Goal: Communication & Community: Answer question/provide support

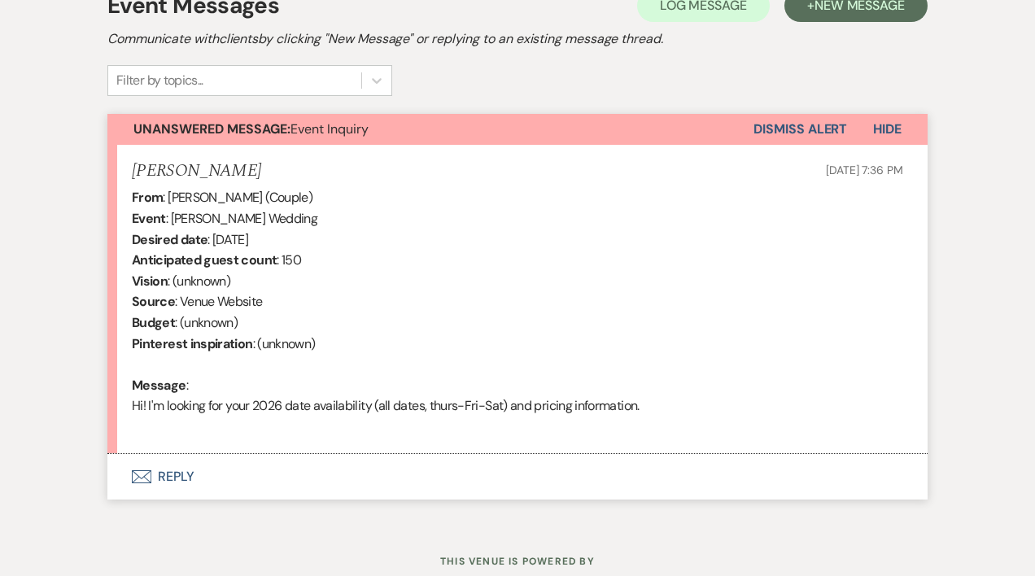
click at [177, 481] on button "Envelope Reply" at bounding box center [517, 477] width 820 height 46
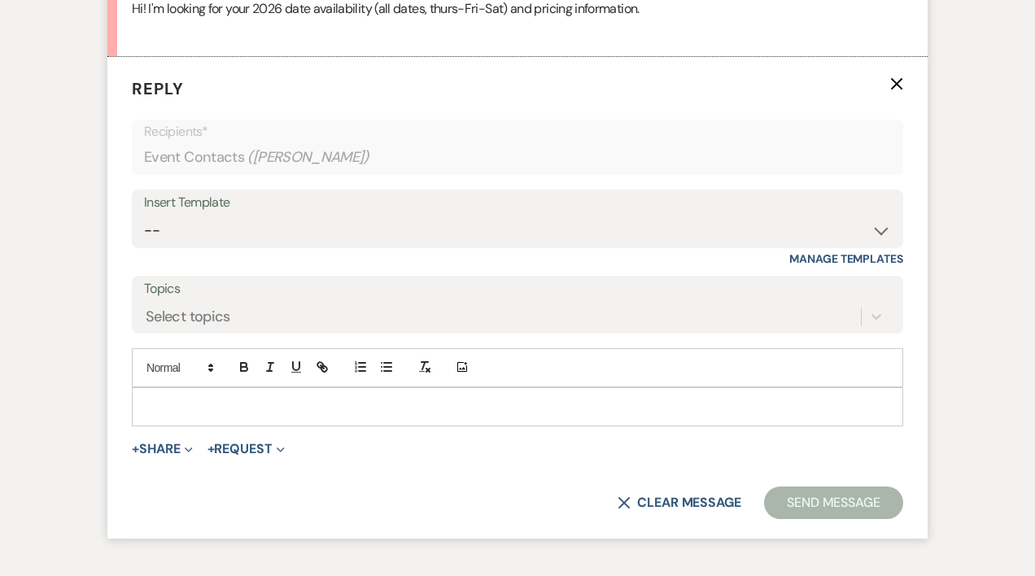
scroll to position [904, 0]
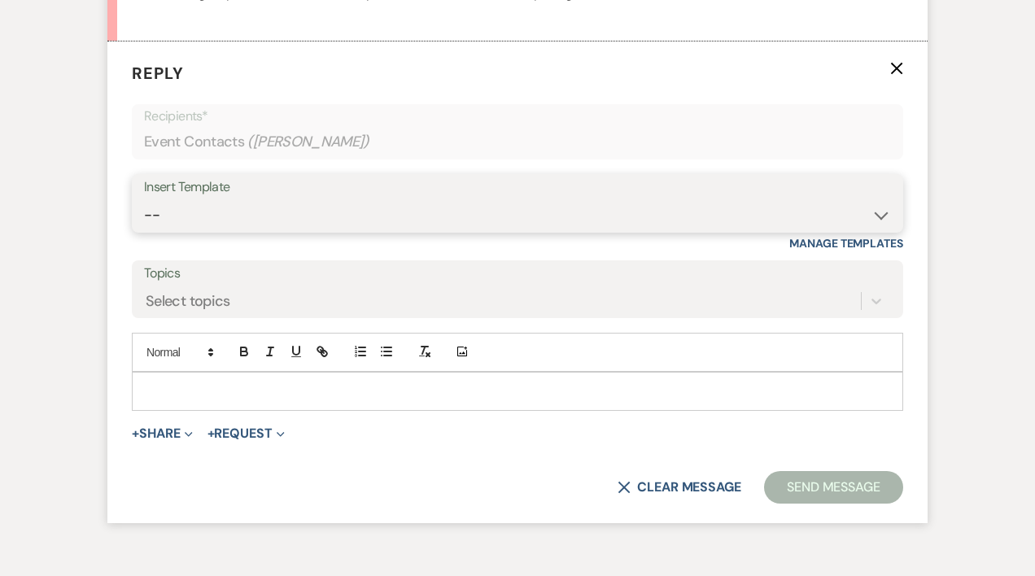
click at [156, 216] on select "-- Weven Planning Portal Introduction (Booked Events) Initial Inquiry Response …" at bounding box center [517, 215] width 747 height 32
select select "389"
click at [144, 199] on select "-- Weven Planning Portal Introduction (Booked Events) Initial Inquiry Response …" at bounding box center [517, 215] width 747 height 32
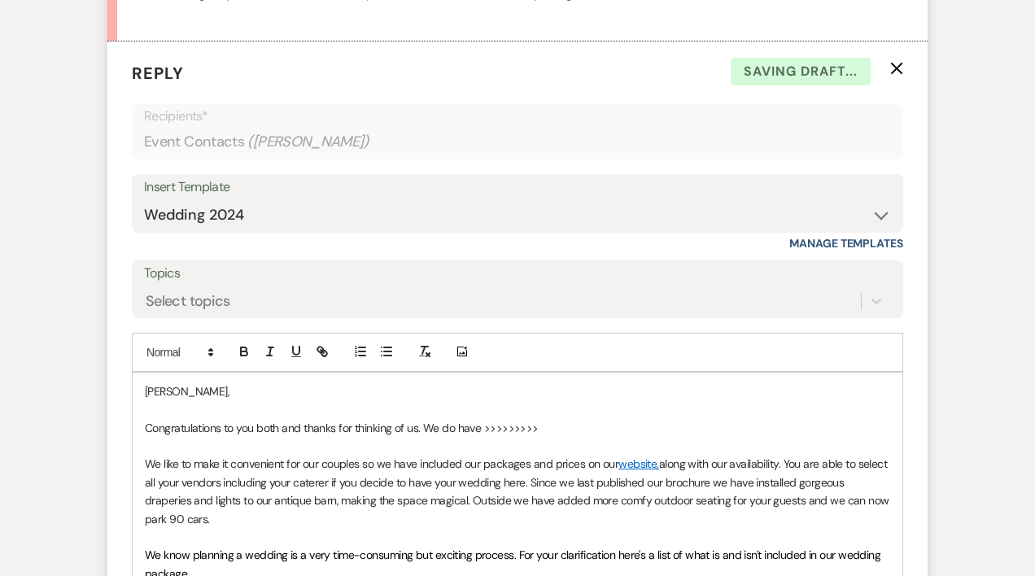
click at [552, 420] on p "Congratulations to you both and thanks for thinking of us. We do have >>>>>>>>>" at bounding box center [517, 428] width 745 height 18
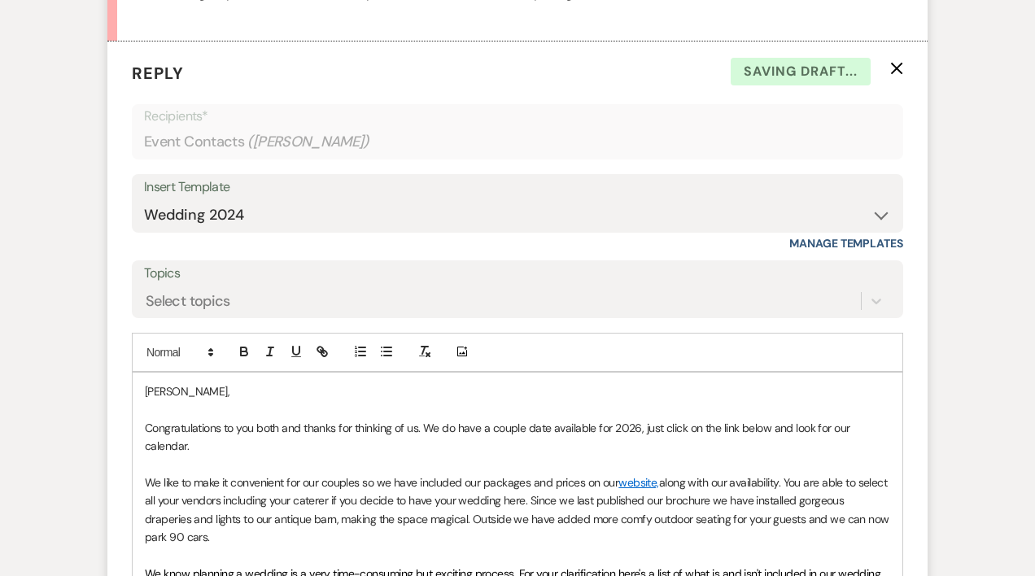
click at [423, 425] on p "Congratulations to you both and thanks for thinking of us. We do have a couple …" at bounding box center [517, 437] width 745 height 37
click at [225, 439] on p "Congratulations to you both and thanks for thinking of us. We do have a couple …" at bounding box center [517, 437] width 745 height 37
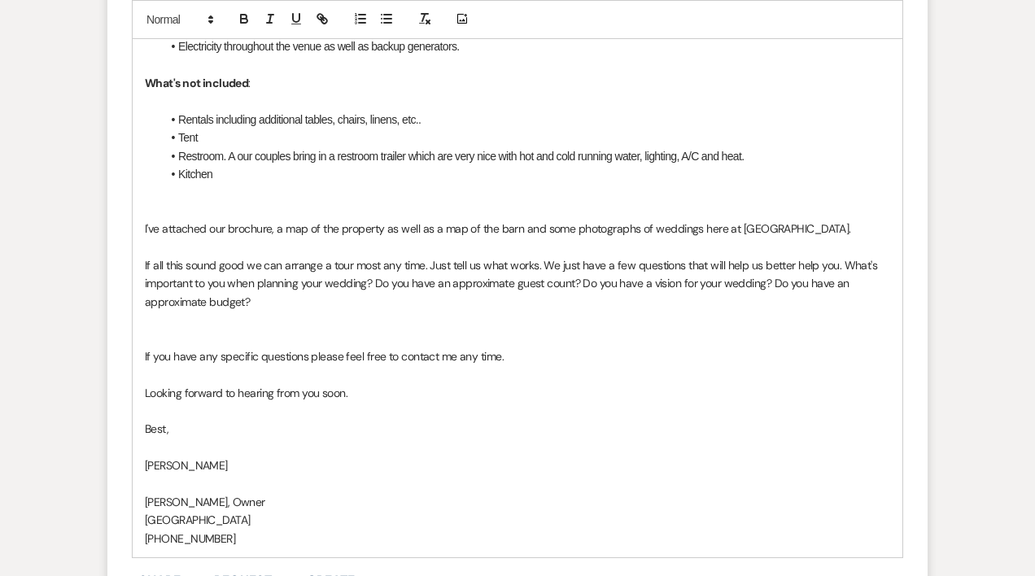
scroll to position [1865, 0]
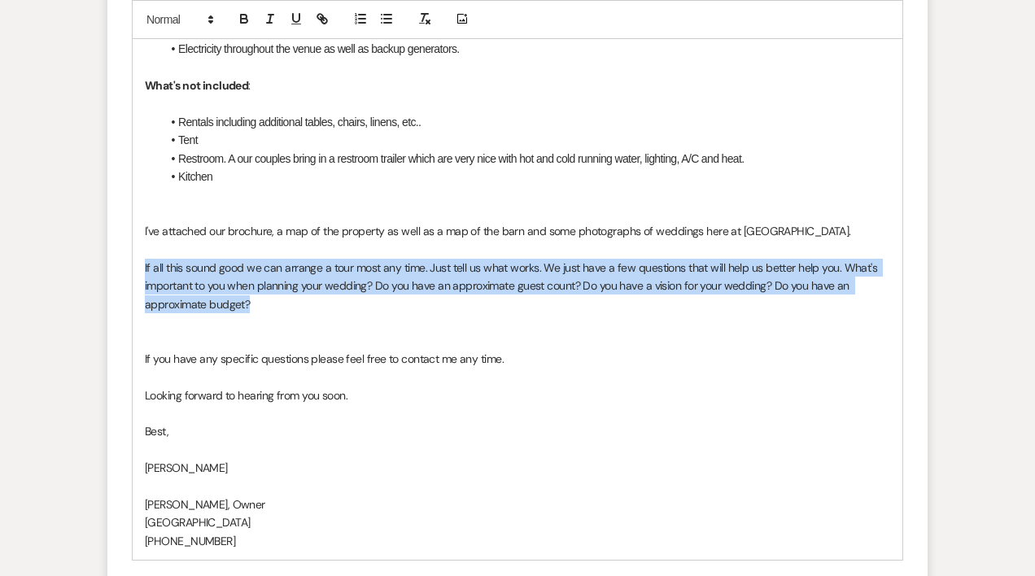
drag, startPoint x: 139, startPoint y: 289, endPoint x: 266, endPoint y: 330, distance: 133.5
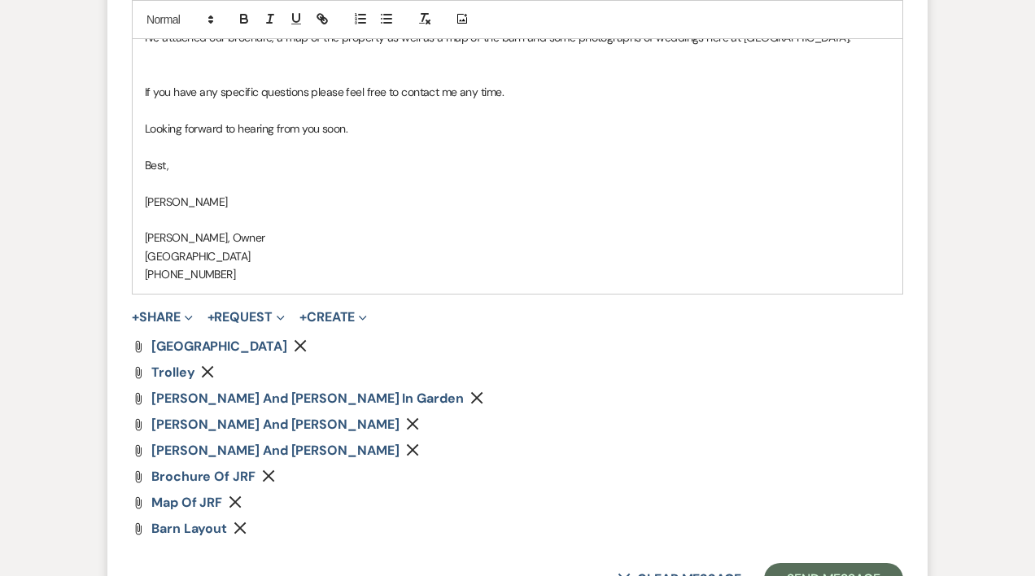
scroll to position [2265, 0]
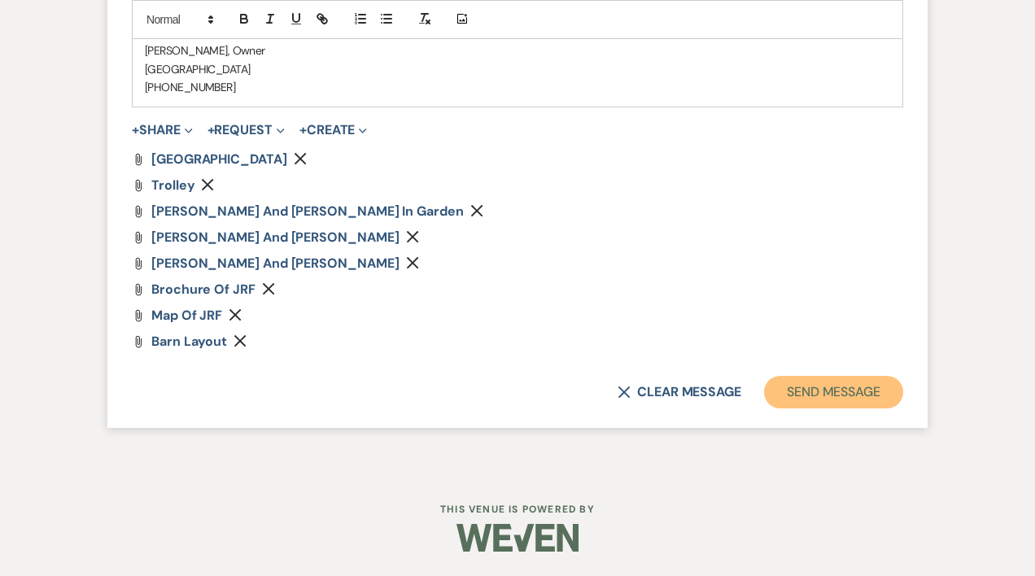
click at [827, 393] on button "Send Message" at bounding box center [833, 392] width 139 height 33
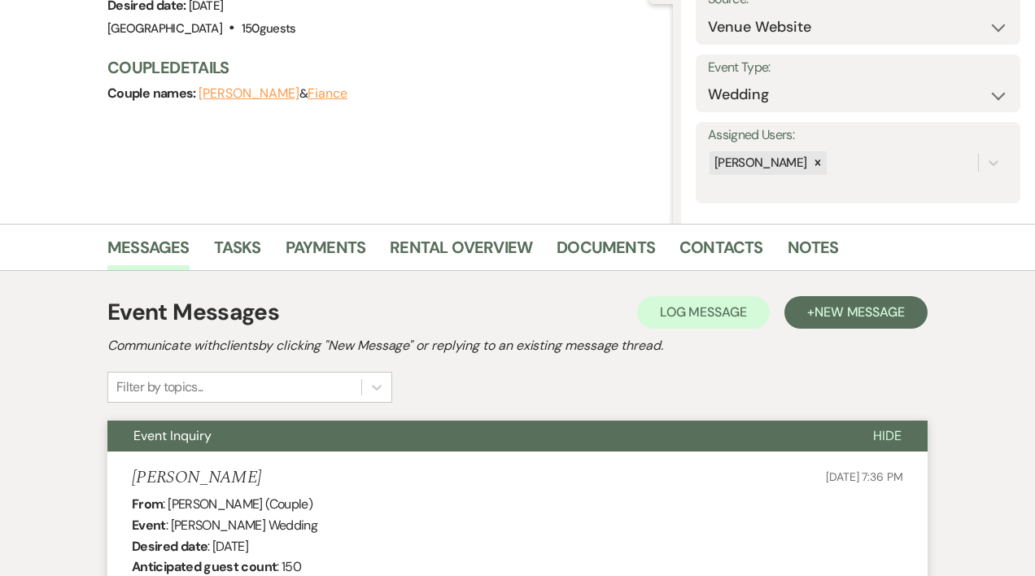
scroll to position [0, 0]
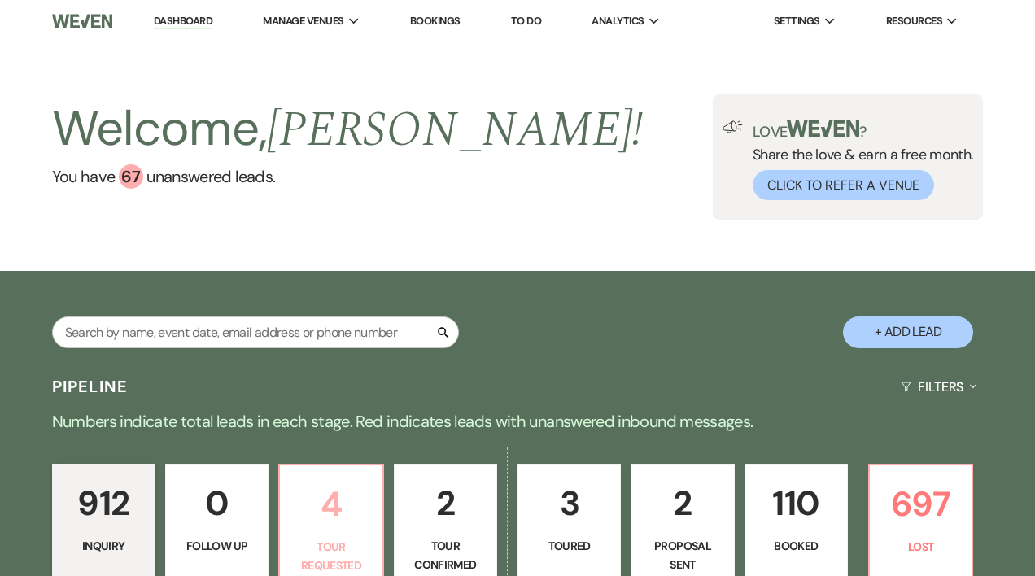
click at [316, 534] on link "4 Tour Requested" at bounding box center [330, 526] width 105 height 124
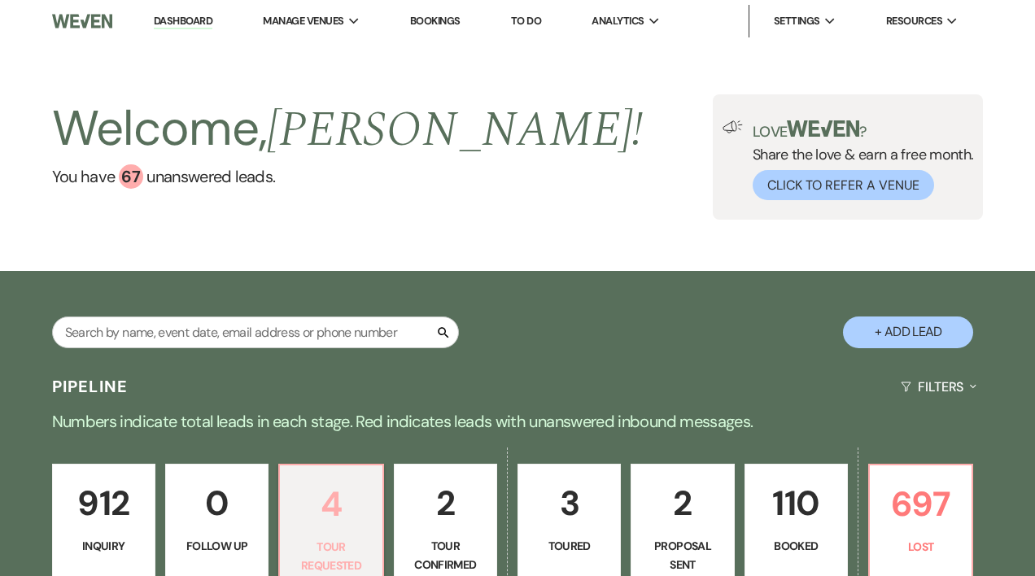
select select "2"
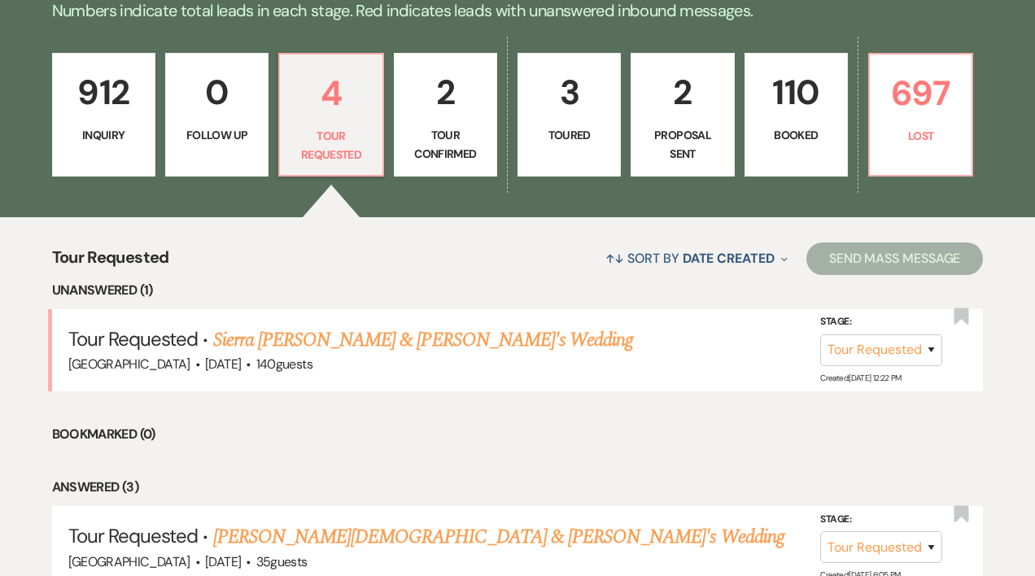
scroll to position [417, 0]
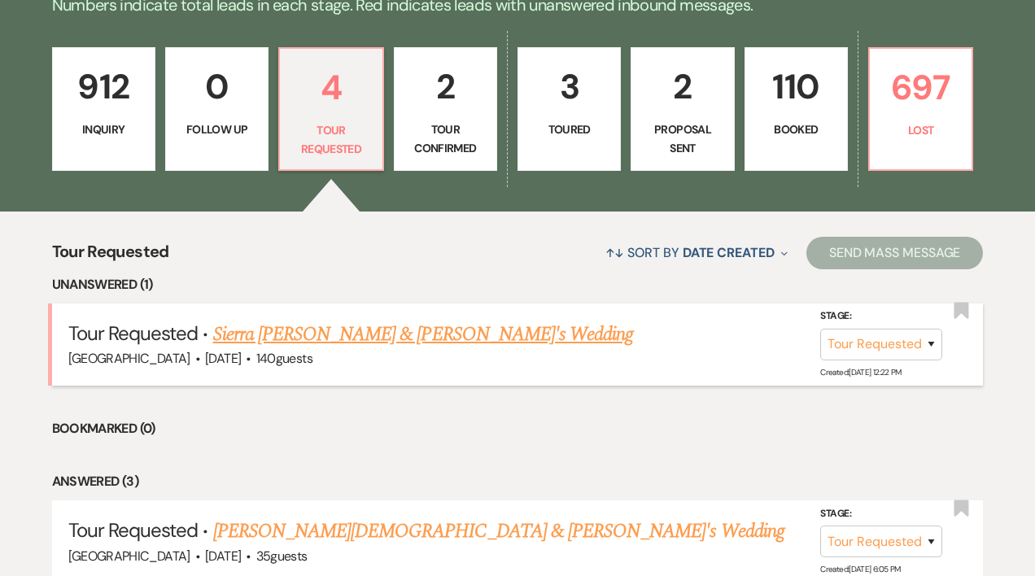
click at [408, 336] on link "Sierra [PERSON_NAME] & [PERSON_NAME]'s Wedding" at bounding box center [423, 334] width 421 height 29
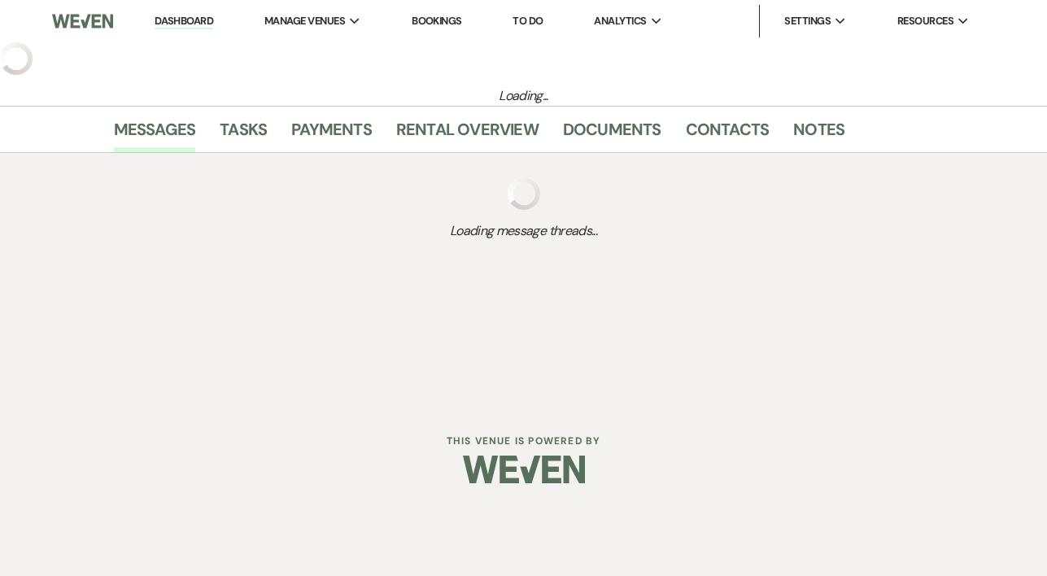
select select "2"
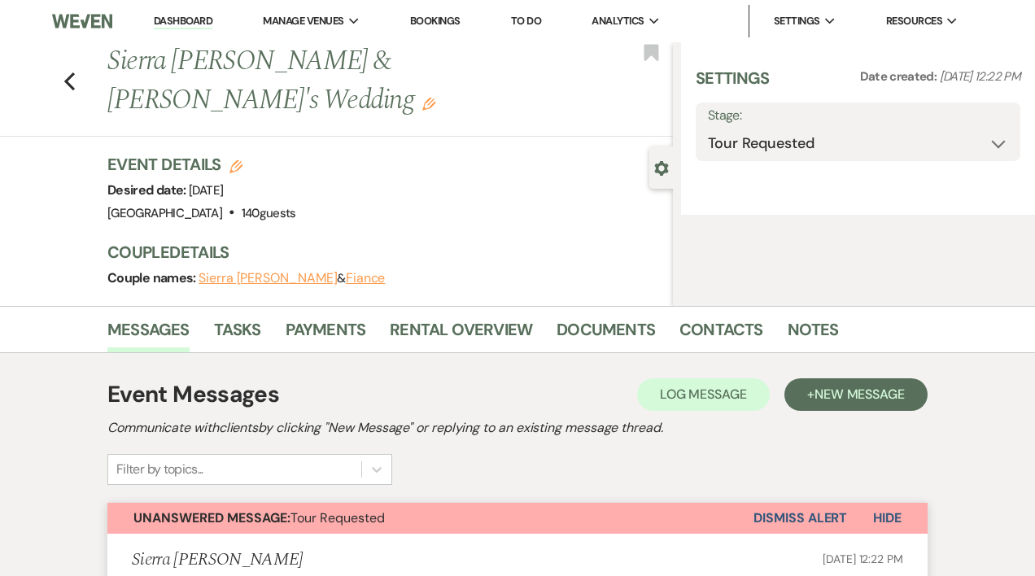
select select "5"
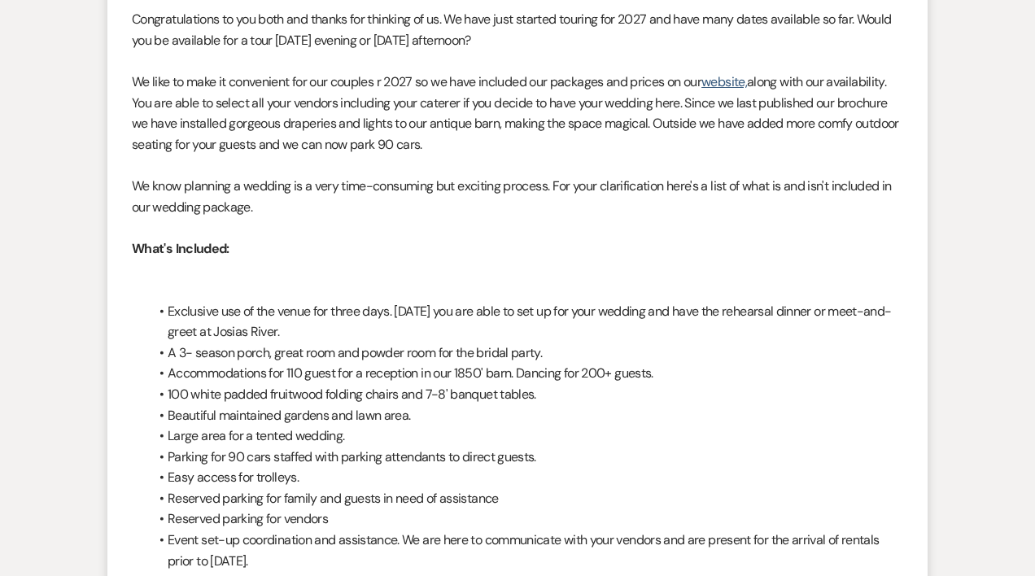
scroll to position [236, 0]
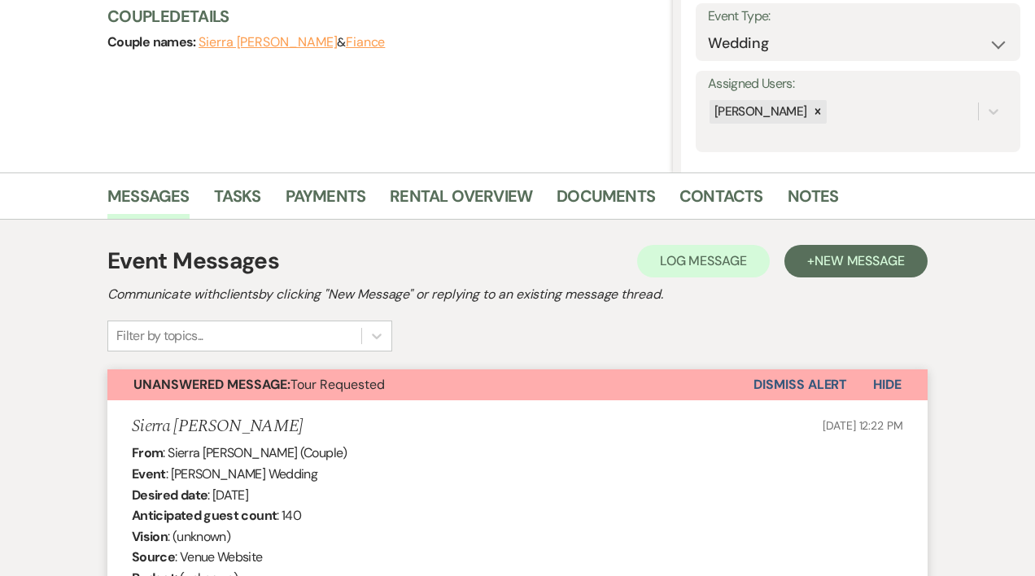
click at [761, 378] on button "Dismiss Alert" at bounding box center [800, 384] width 94 height 31
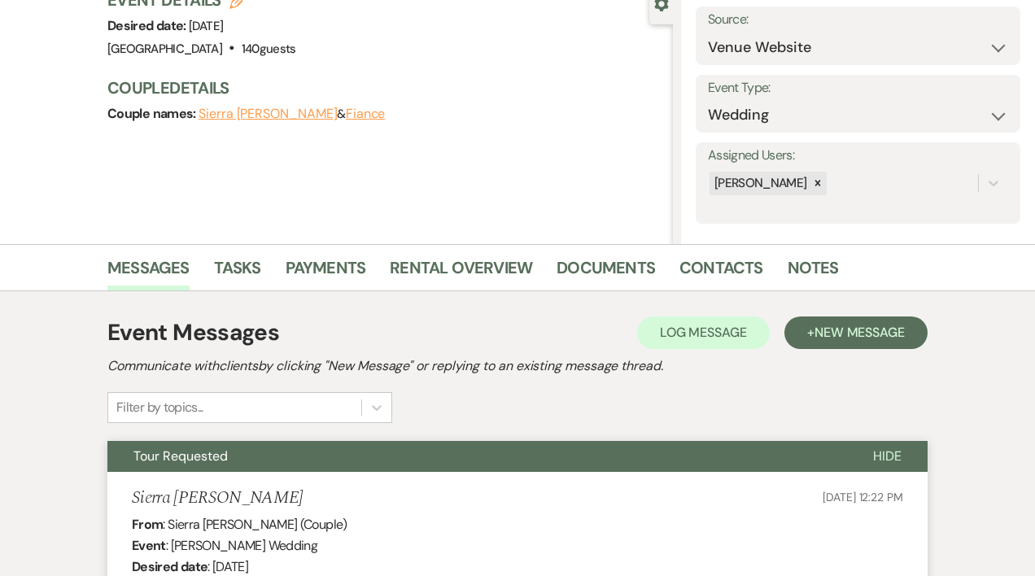
scroll to position [0, 0]
